Goal: Task Accomplishment & Management: Manage account settings

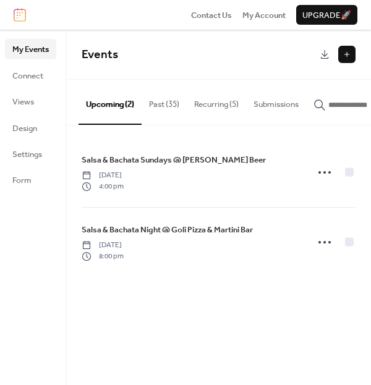
click at [217, 105] on button "Recurring (5)" at bounding box center [216, 101] width 59 height 43
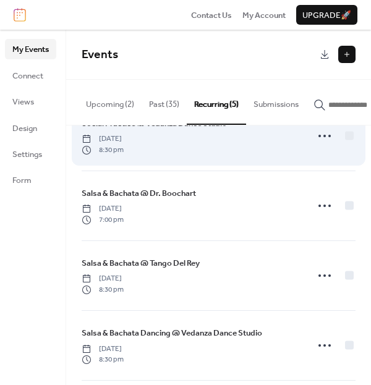
scroll to position [51, 0]
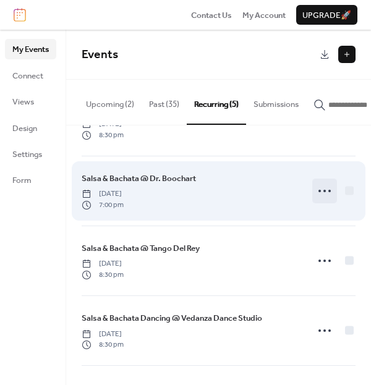
click at [328, 192] on icon at bounding box center [325, 191] width 20 height 20
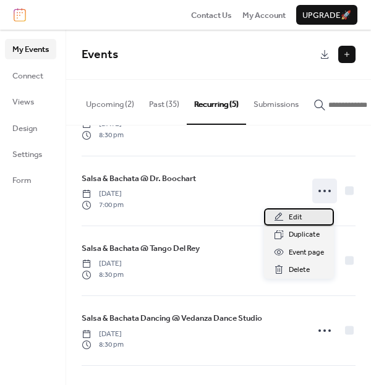
click at [305, 218] on div "Edit" at bounding box center [299, 216] width 70 height 17
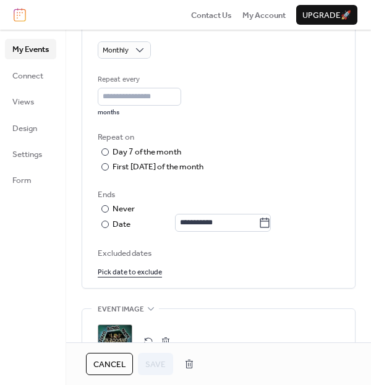
scroll to position [601, 0]
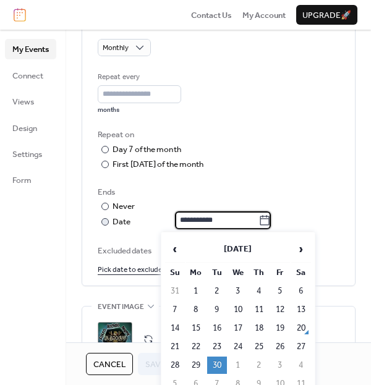
click at [226, 223] on input "**********" at bounding box center [216, 219] width 83 height 17
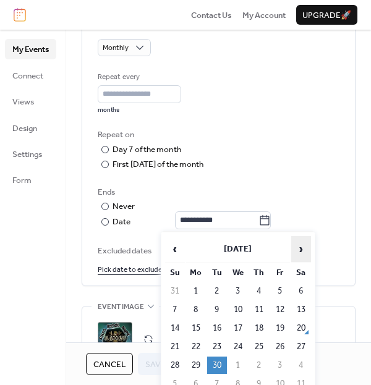
click at [302, 248] on span "›" at bounding box center [301, 249] width 19 height 25
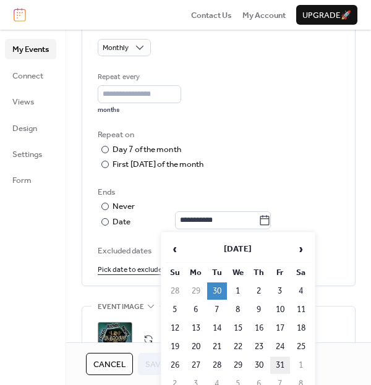
click at [281, 360] on td "31" at bounding box center [280, 365] width 20 height 17
type input "**********"
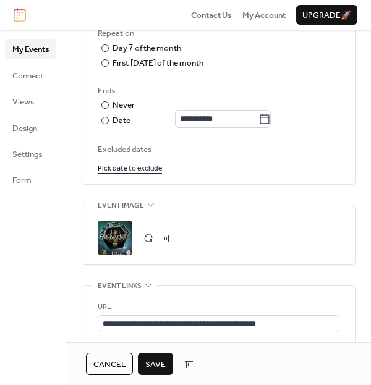
scroll to position [705, 0]
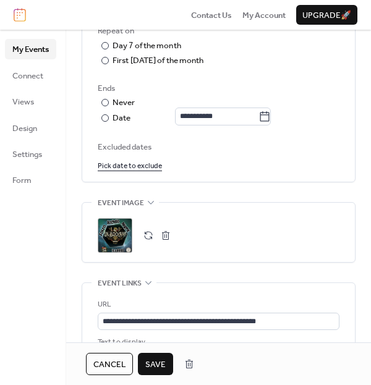
click at [167, 240] on button "button" at bounding box center [165, 235] width 17 height 17
click at [115, 235] on icon at bounding box center [114, 235] width 17 height 17
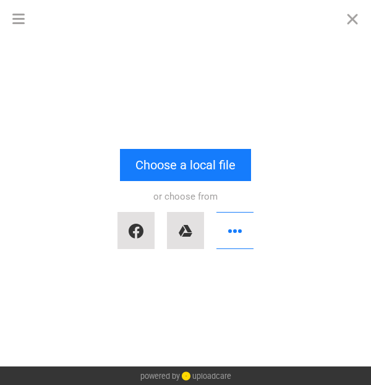
scroll to position [0, 0]
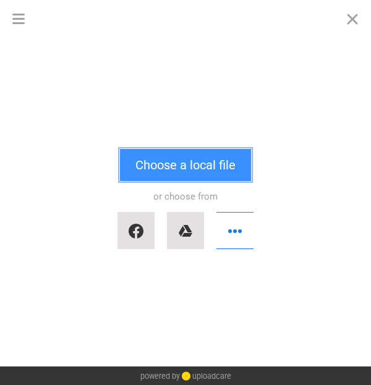
click at [176, 163] on button "Choose a local file" at bounding box center [185, 165] width 131 height 32
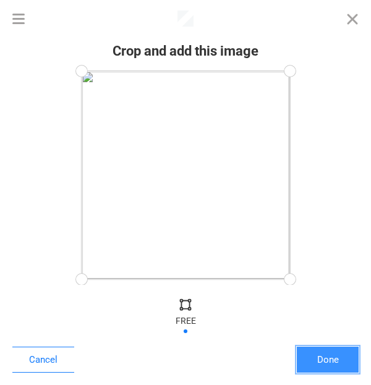
click at [321, 365] on button "Done" at bounding box center [328, 360] width 62 height 26
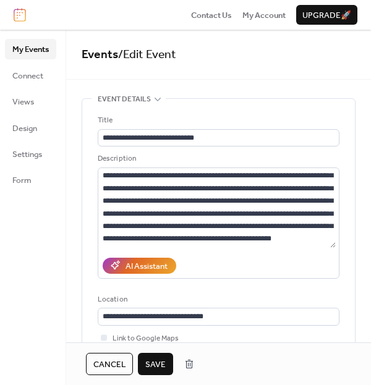
click at [157, 371] on span "Save" at bounding box center [155, 365] width 20 height 12
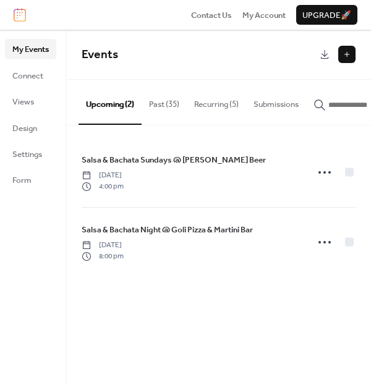
click at [209, 104] on button "Recurring (5)" at bounding box center [216, 101] width 59 height 43
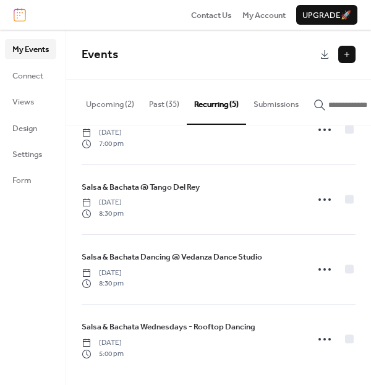
scroll to position [116, 0]
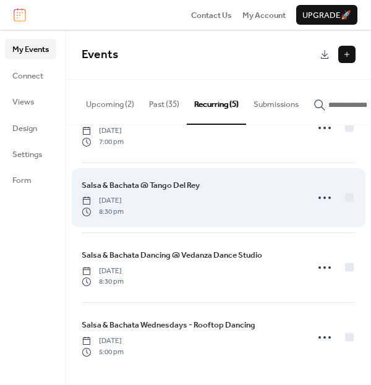
click at [124, 195] on span "[DATE]" at bounding box center [103, 200] width 42 height 11
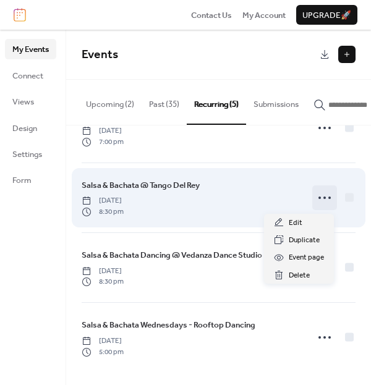
click at [320, 199] on icon at bounding box center [325, 198] width 20 height 20
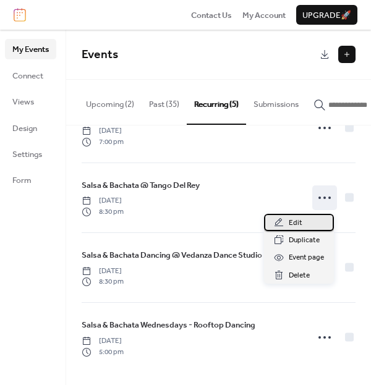
click at [302, 218] on div "Edit" at bounding box center [299, 222] width 70 height 17
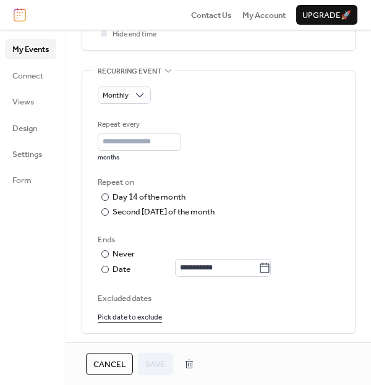
scroll to position [574, 0]
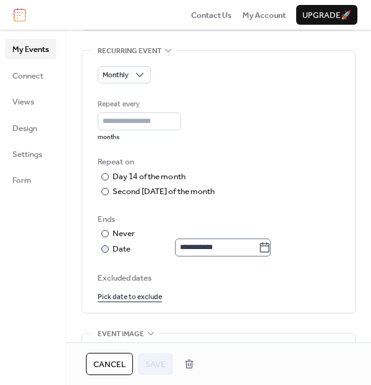
click at [271, 242] on icon at bounding box center [264, 248] width 12 height 12
click at [258, 242] on input "**********" at bounding box center [216, 247] width 83 height 17
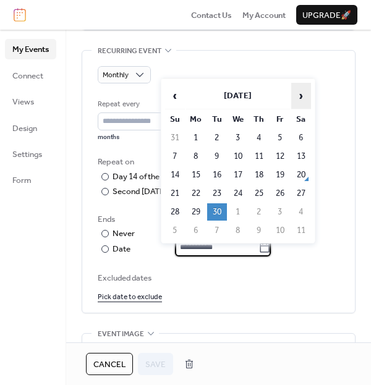
click at [300, 90] on span "›" at bounding box center [301, 95] width 19 height 25
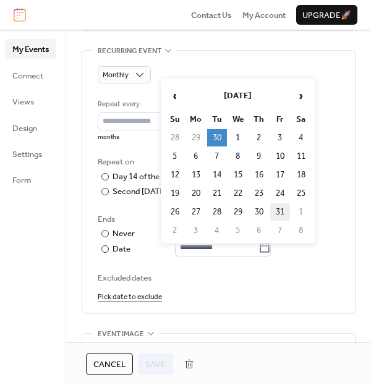
click at [282, 213] on td "31" at bounding box center [280, 211] width 20 height 17
type input "**********"
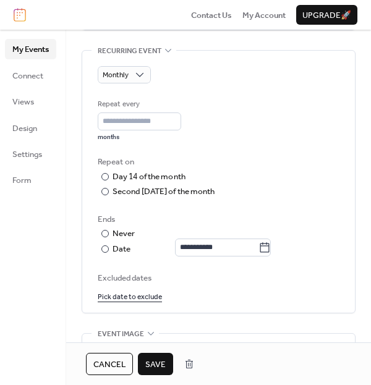
click at [148, 369] on span "Save" at bounding box center [155, 365] width 20 height 12
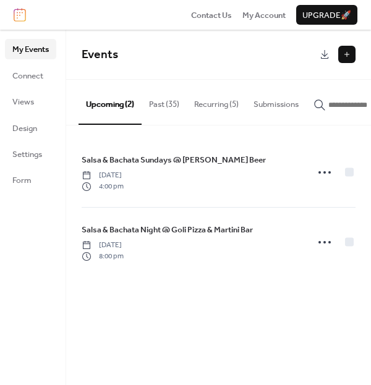
click at [217, 104] on button "Recurring (5)" at bounding box center [216, 101] width 59 height 43
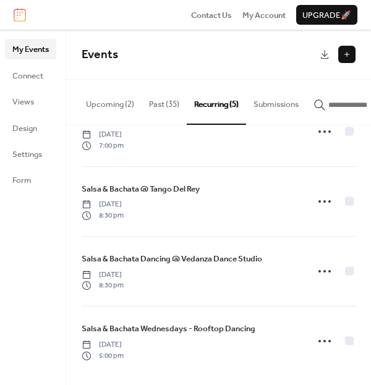
scroll to position [116, 0]
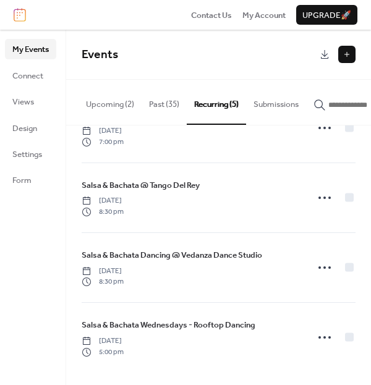
click at [174, 203] on div "Salsa & Bachata @ Tango Del Rey [DATE] 8:30 pm" at bounding box center [191, 198] width 218 height 38
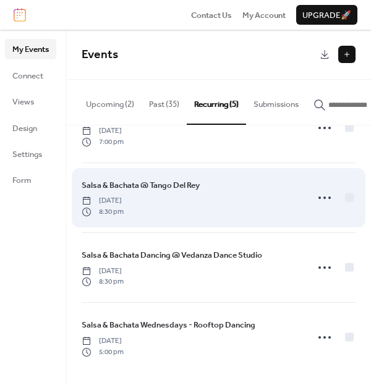
click at [174, 190] on span "Salsa & Bachata @ Tango Del Rey" at bounding box center [141, 185] width 118 height 12
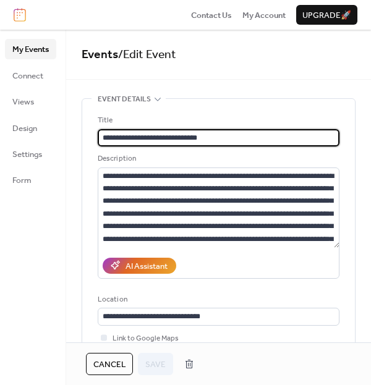
type input "**********"
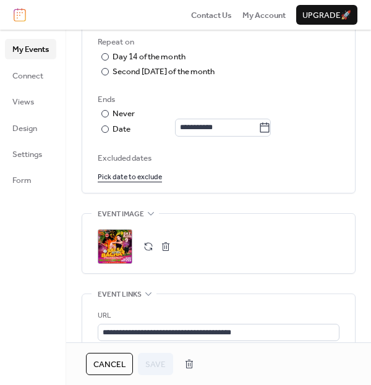
scroll to position [700, 0]
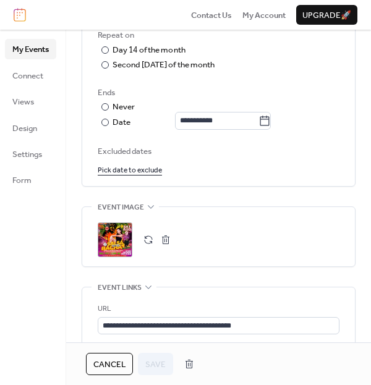
click at [171, 237] on button "button" at bounding box center [165, 239] width 17 height 17
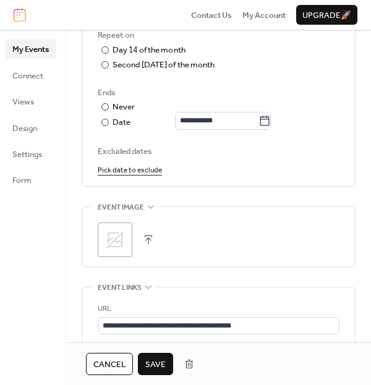
click at [123, 230] on icon at bounding box center [115, 240] width 20 height 20
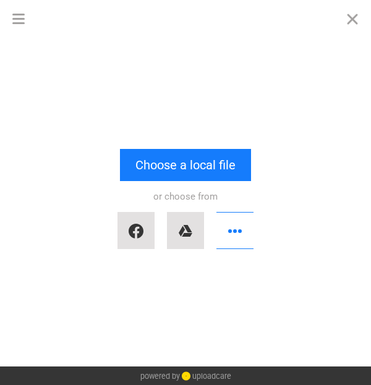
scroll to position [0, 0]
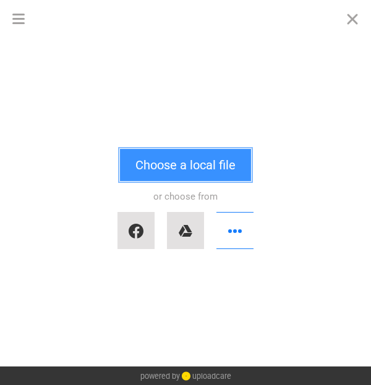
click at [166, 158] on button "Choose a local file" at bounding box center [185, 165] width 131 height 32
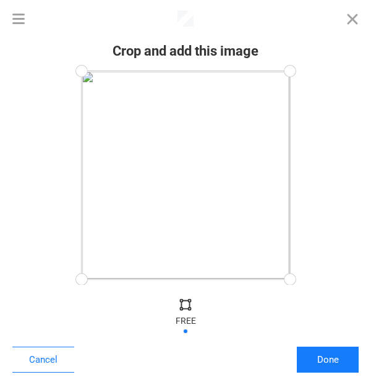
click at [296, 364] on div "Cancel Done" at bounding box center [185, 338] width 371 height 94
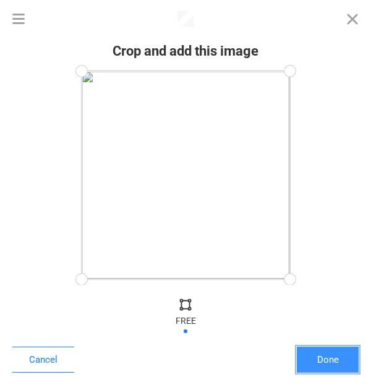
click at [306, 361] on button "Done" at bounding box center [328, 360] width 62 height 26
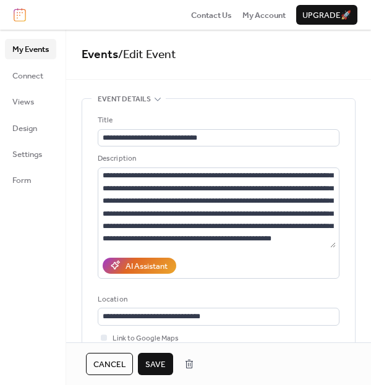
click at [168, 367] on button "Save" at bounding box center [155, 364] width 35 height 22
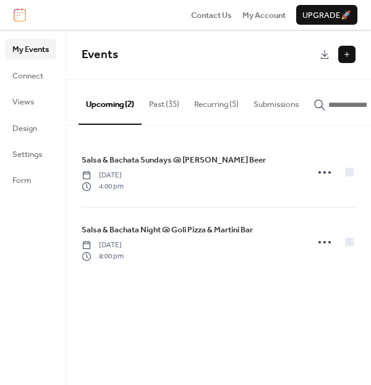
click at [200, 106] on button "Recurring (5)" at bounding box center [216, 101] width 59 height 43
